Goal: Transaction & Acquisition: Purchase product/service

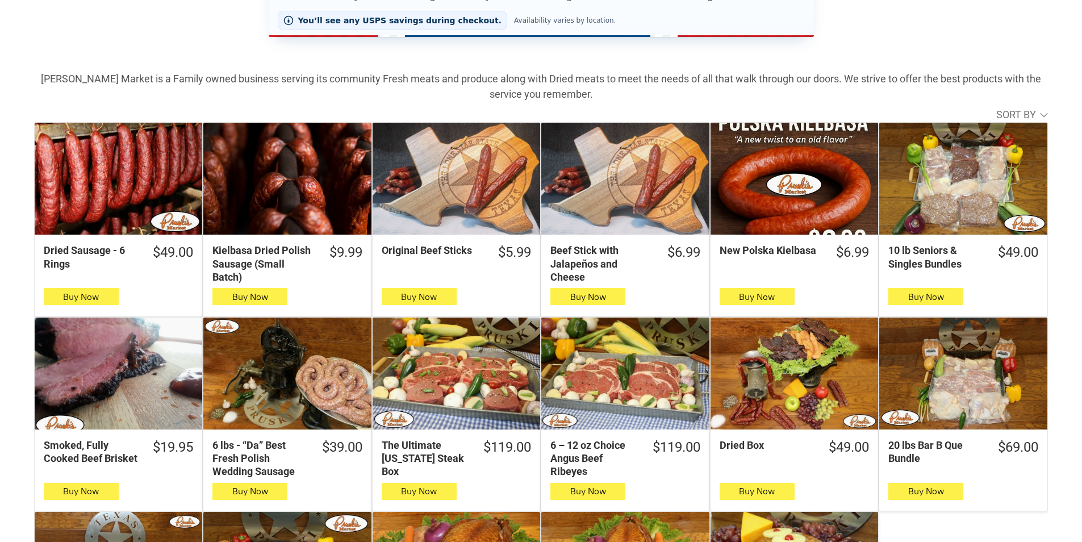
scroll to position [398, 0]
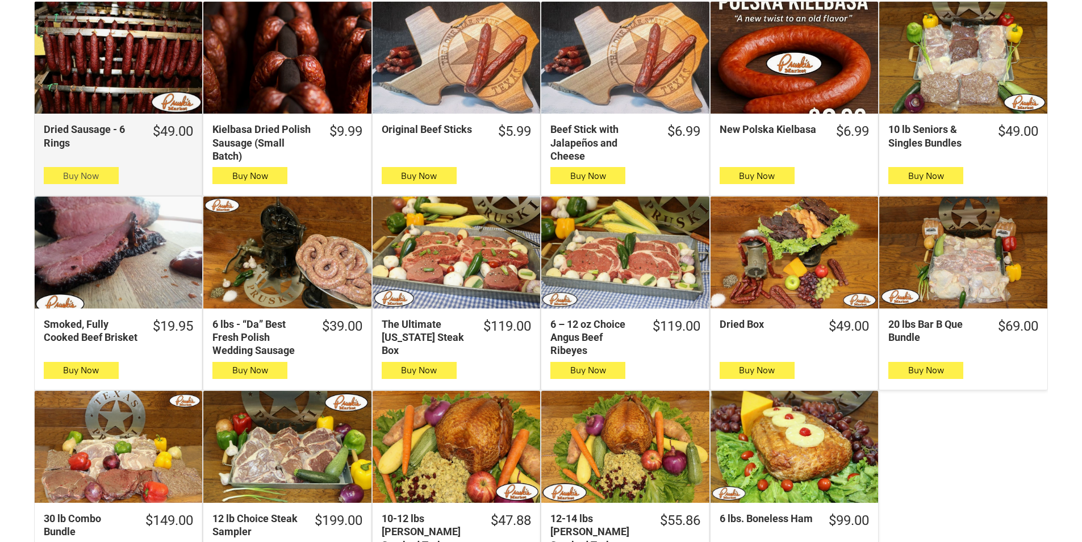
click at [95, 178] on span "Buy Now" at bounding box center [81, 175] width 36 height 11
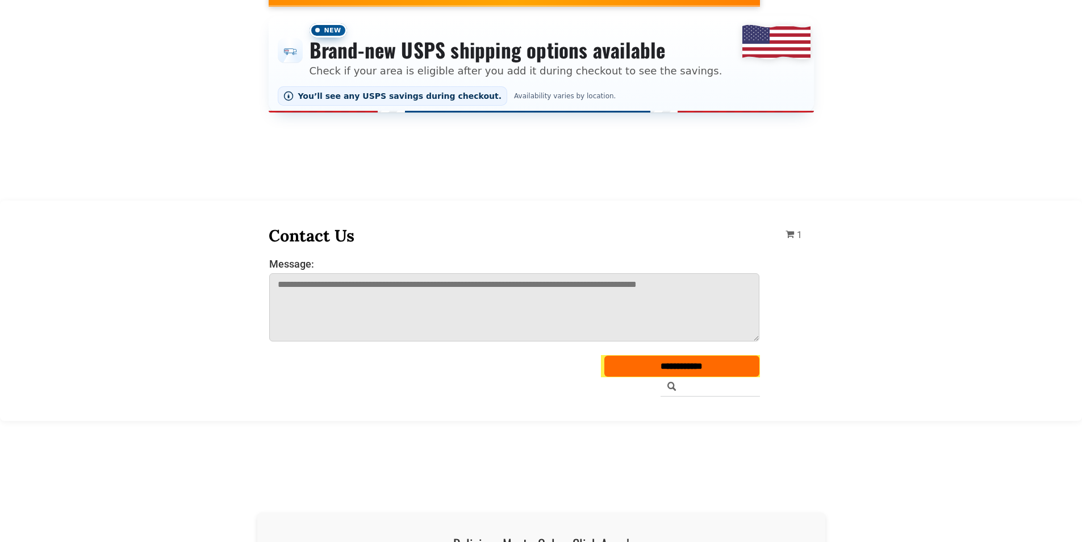
scroll to position [0, 0]
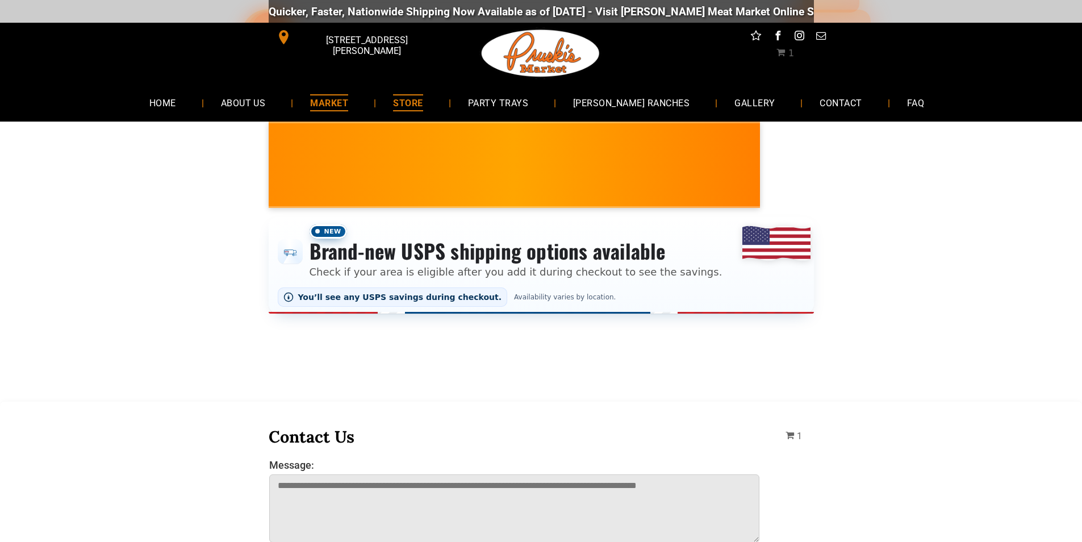
click at [348, 94] on span "MARKET" at bounding box center [329, 102] width 38 height 16
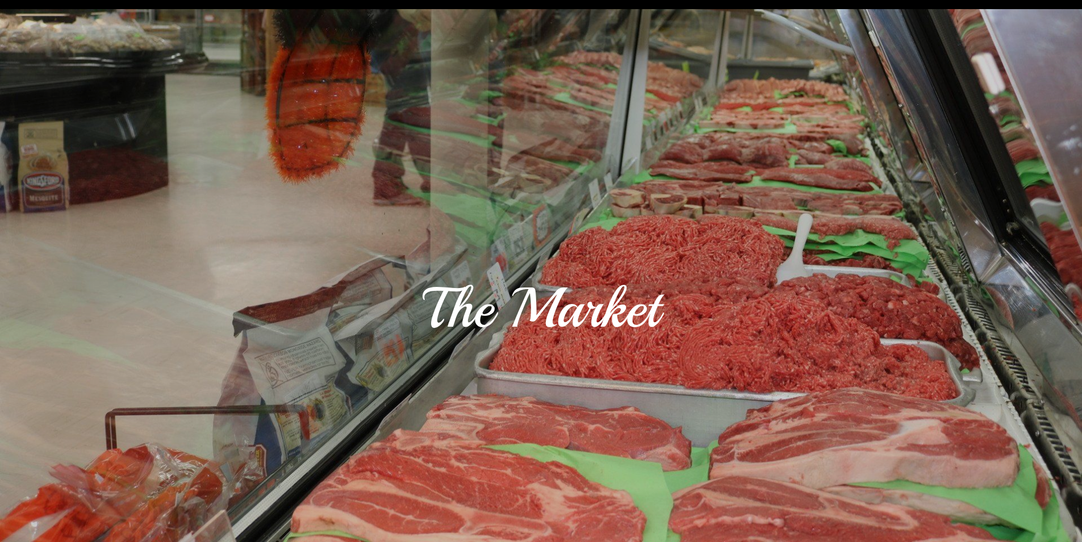
scroll to position [57, 0]
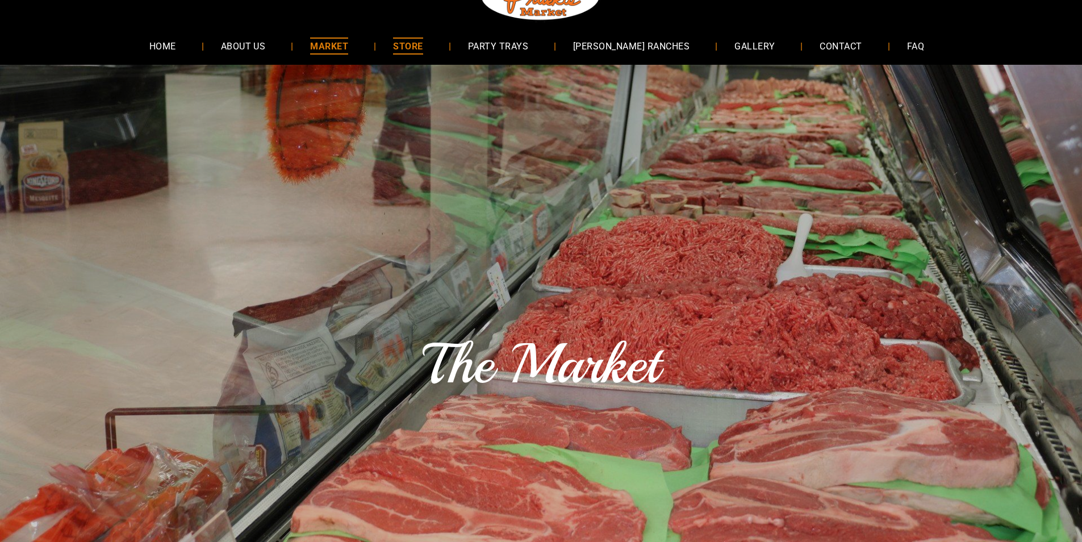
click at [419, 54] on span "STORE" at bounding box center [408, 45] width 30 height 16
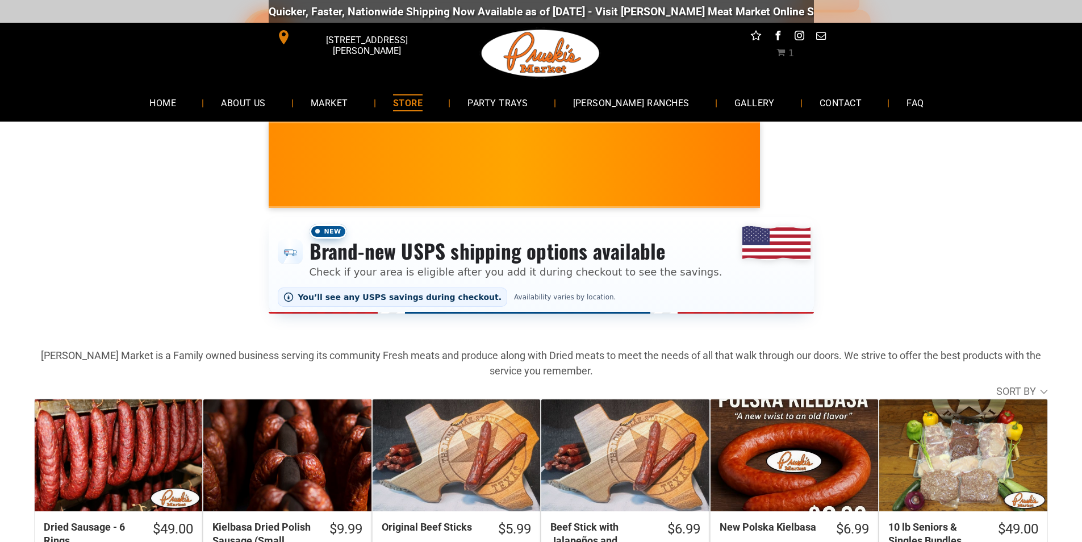
scroll to position [114, 0]
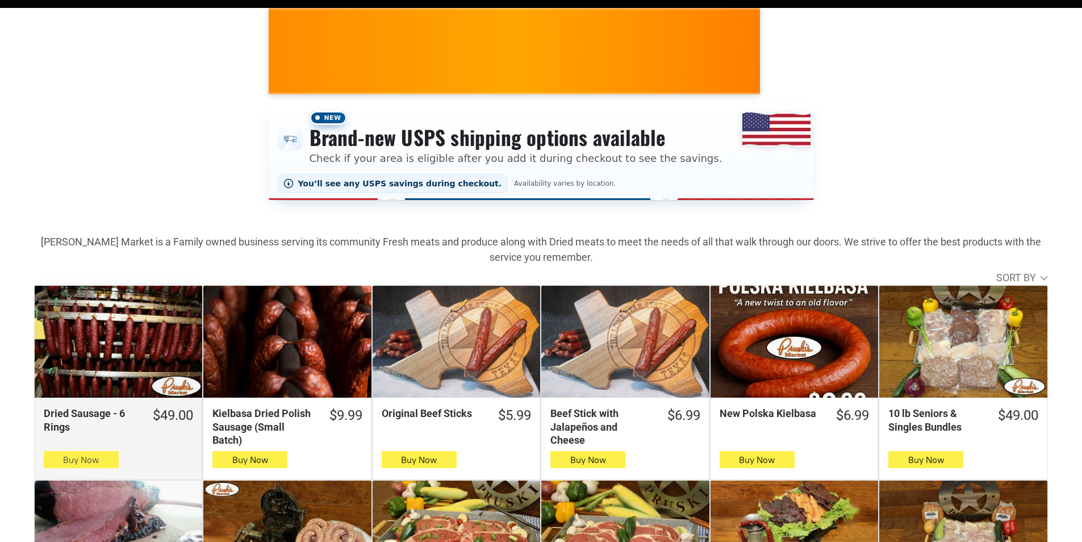
click at [80, 460] on icon "button" at bounding box center [81, 460] width 12 height 14
click at [112, 466] on button "Buy Now" at bounding box center [81, 459] width 75 height 17
click at [94, 462] on span "Buy Now" at bounding box center [81, 459] width 36 height 11
